Goal: Find specific page/section: Find specific page/section

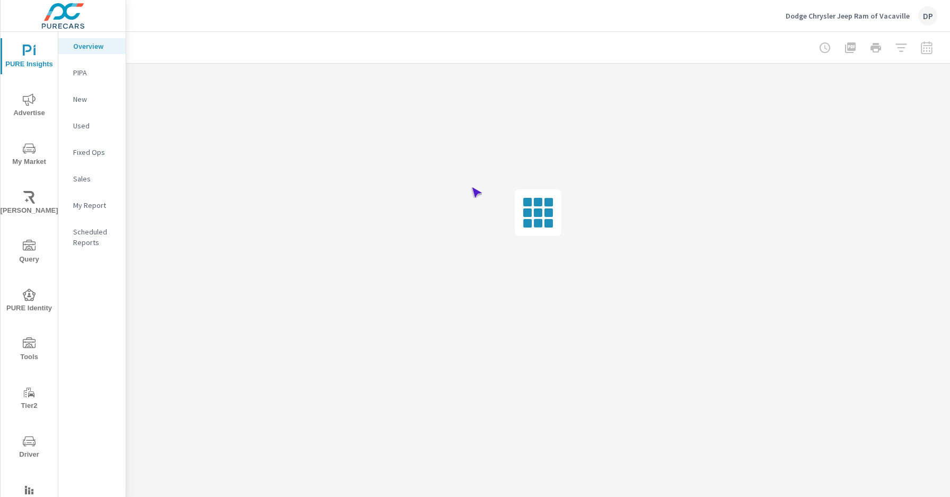
click at [27, 447] on span "Driver" at bounding box center [29, 448] width 51 height 26
